Goal: Task Accomplishment & Management: Use online tool/utility

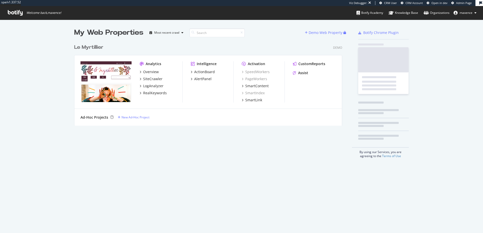
scroll to position [230, 476]
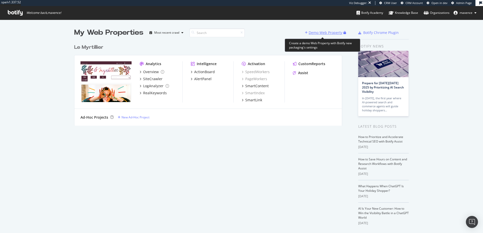
click at [324, 33] on div "Demo Web Property" at bounding box center [326, 32] width 34 height 5
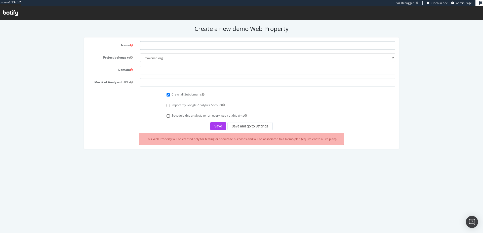
click at [154, 47] on input "text" at bounding box center [267, 45] width 255 height 9
type input "G"
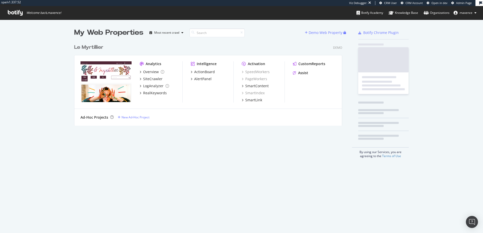
scroll to position [230, 476]
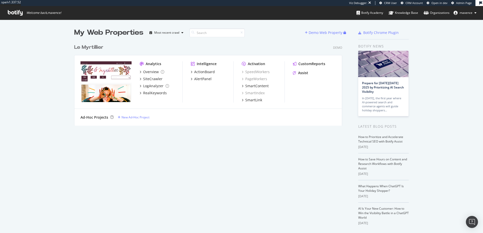
click at [94, 47] on div "Le Myrtillier" at bounding box center [88, 47] width 29 height 7
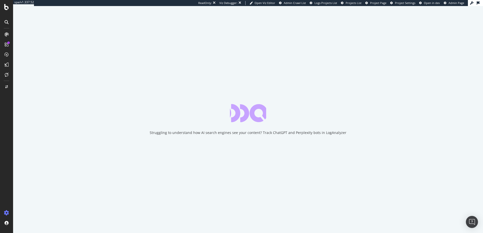
click at [373, 5] on span "Project Page" at bounding box center [378, 3] width 16 height 4
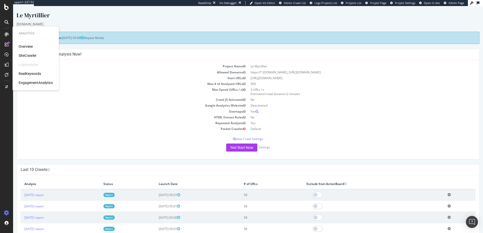
click at [27, 68] on div "Overview SiteCrawler LogAnalyzer RealKeywords EngagementAnalytics" at bounding box center [36, 64] width 34 height 41
click at [26, 64] on div "LogAnalyzer" at bounding box center [29, 64] width 20 height 5
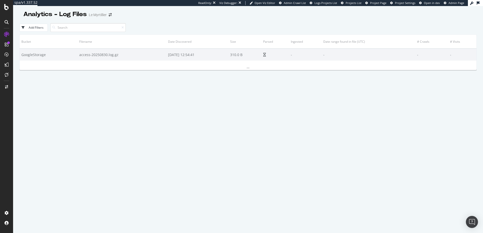
click at [176, 99] on div "Bucket Filename Date Discovered Size Parsed Ingested Date range found in file (…" at bounding box center [248, 147] width 458 height 227
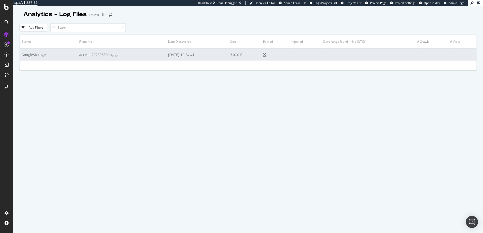
click at [140, 58] on td "access-20250830.log.gz" at bounding box center [122, 55] width 89 height 12
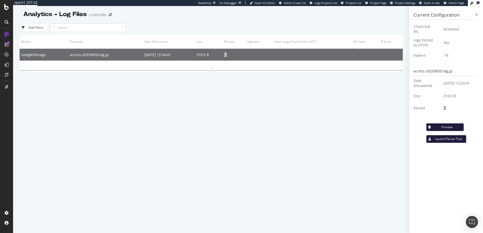
click at [440, 126] on div "Preview" at bounding box center [447, 127] width 25 height 4
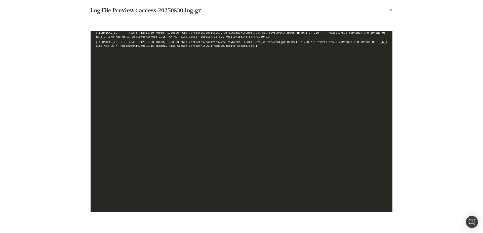
click at [391, 9] on icon "times" at bounding box center [391, 10] width 3 height 4
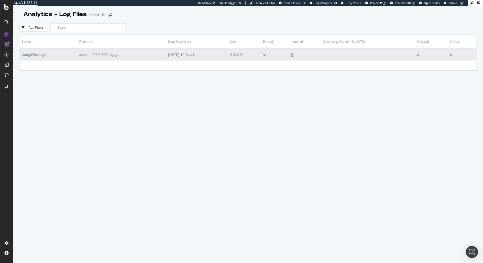
click at [343, 58] on td "-" at bounding box center [369, 55] width 94 height 12
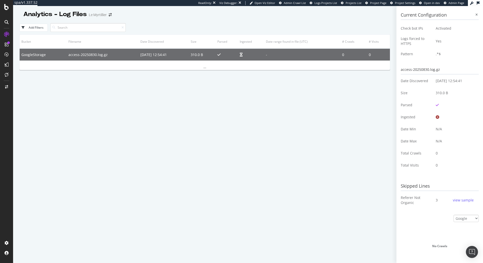
click at [462, 202] on div "view sample" at bounding box center [463, 200] width 21 height 5
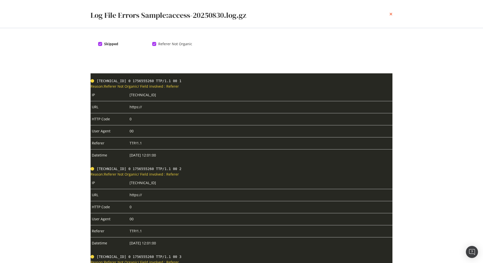
click at [391, 13] on icon "times" at bounding box center [391, 14] width 3 height 4
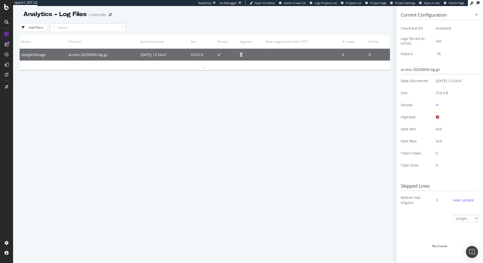
click at [452, 197] on button "view sample" at bounding box center [463, 201] width 23 height 8
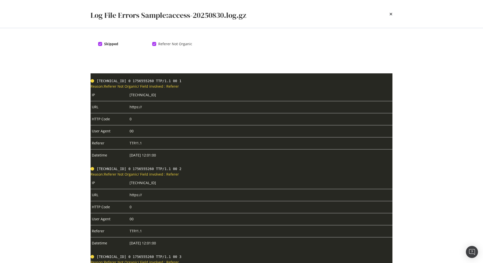
click at [395, 13] on div "Log File Errors Sample: access-20250830.log.gz" at bounding box center [242, 14] width 322 height 28
click at [392, 15] on icon "times" at bounding box center [391, 14] width 3 height 4
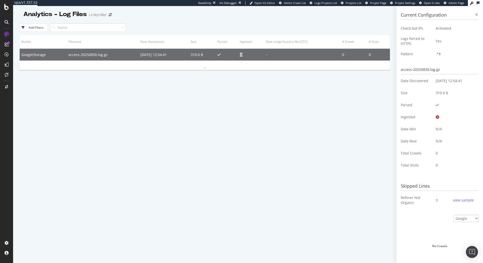
click at [141, 78] on div "Bucket Filename Date Discovered Size Parsed Ingested Date range found in file (…" at bounding box center [204, 162] width 371 height 257
